Goal: Information Seeking & Learning: Learn about a topic

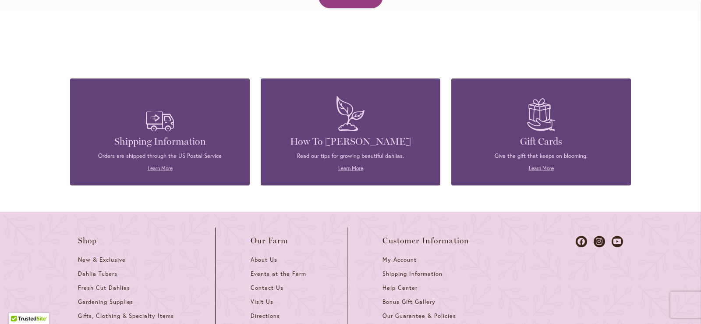
scroll to position [3784, 0]
click at [345, 165] on link "Learn More" at bounding box center [350, 168] width 25 height 7
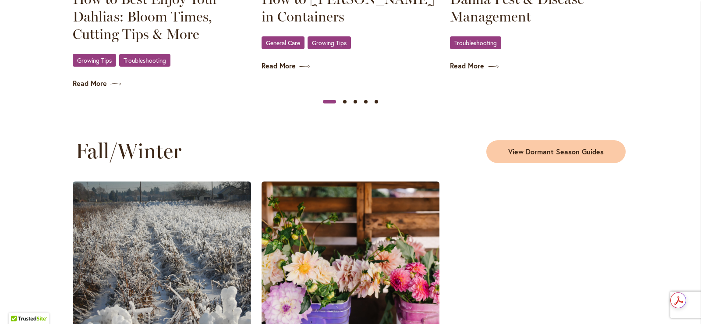
scroll to position [1052, 0]
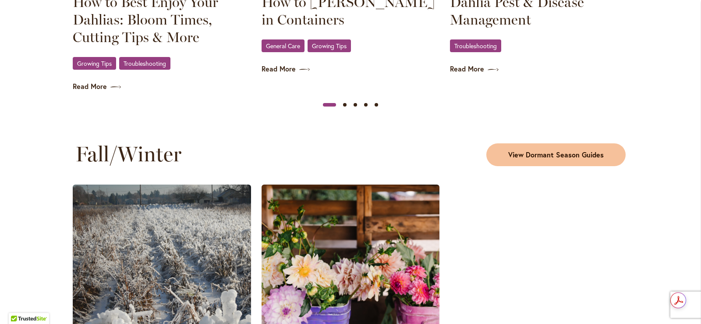
click at [551, 153] on span "View Dormant Season Guides" at bounding box center [556, 155] width 96 height 10
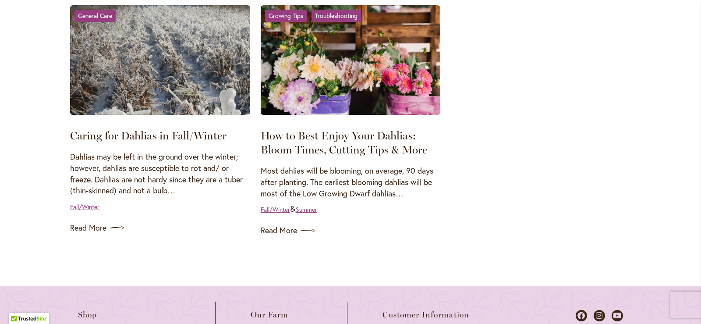
scroll to position [192, 0]
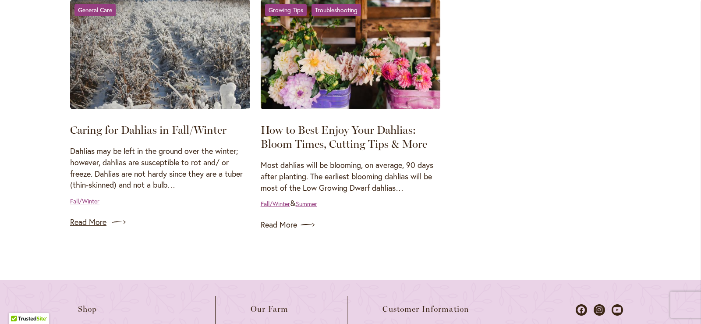
click at [78, 220] on link "Read More" at bounding box center [160, 222] width 180 height 14
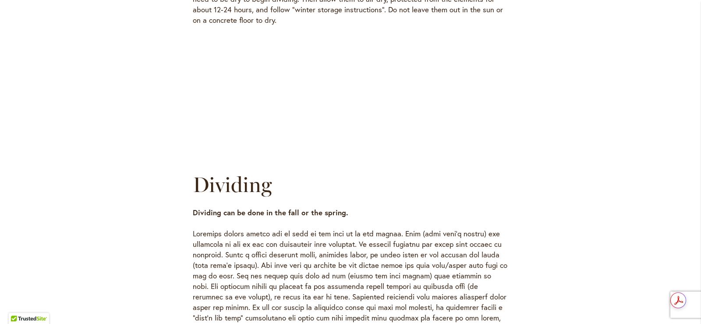
scroll to position [1113, 0]
